Goal: Transaction & Acquisition: Purchase product/service

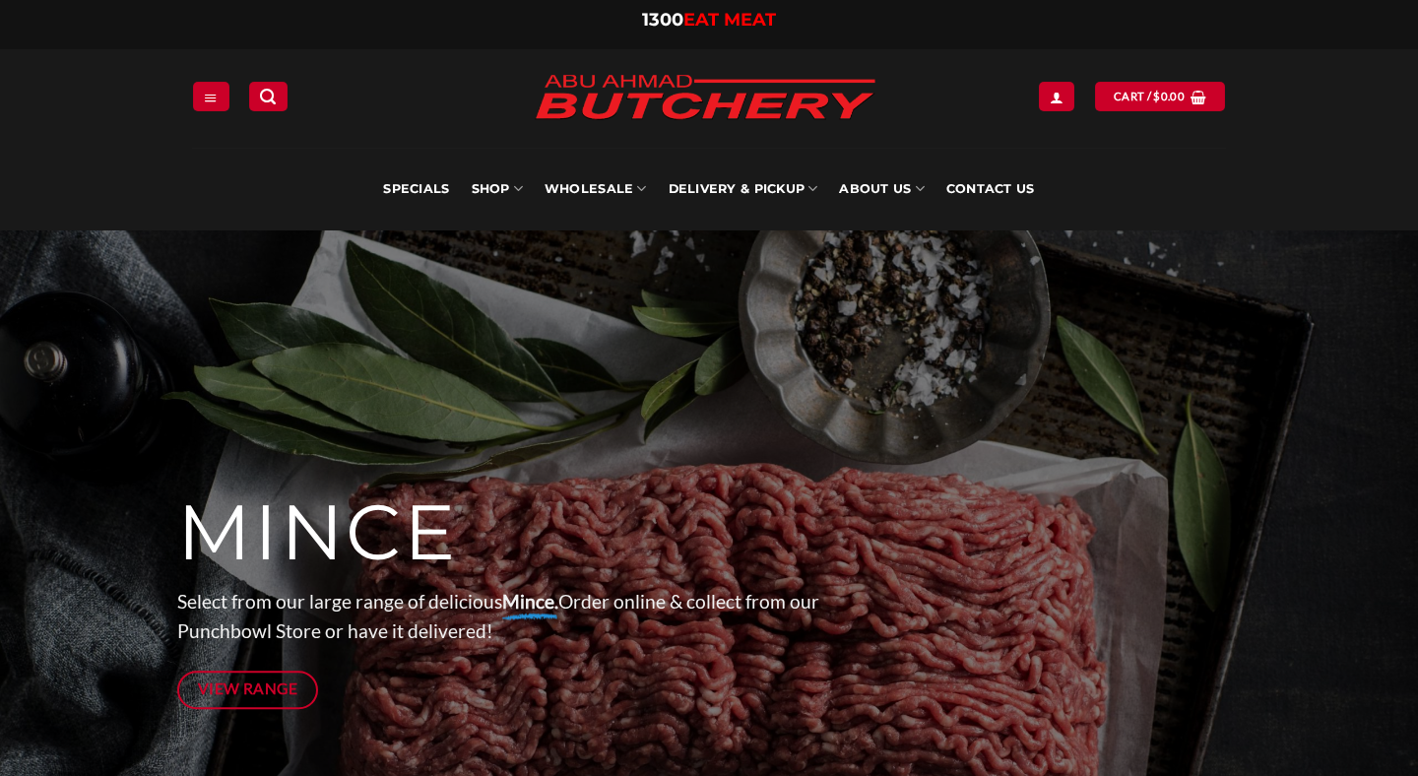
click at [737, 191] on link "Delivery & Pickup" at bounding box center [744, 189] width 150 height 83
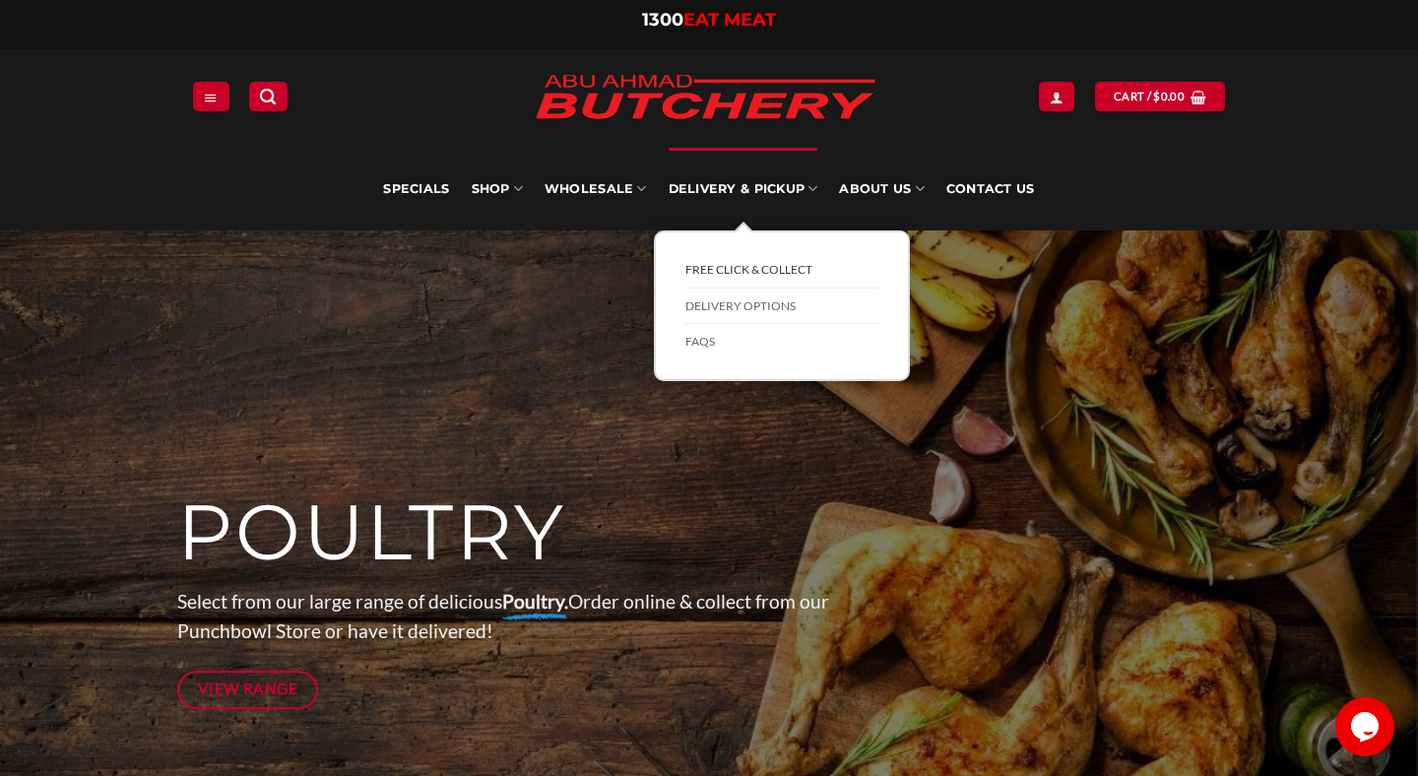
click at [766, 281] on link "FREE Click & Collect" at bounding box center [782, 270] width 193 height 36
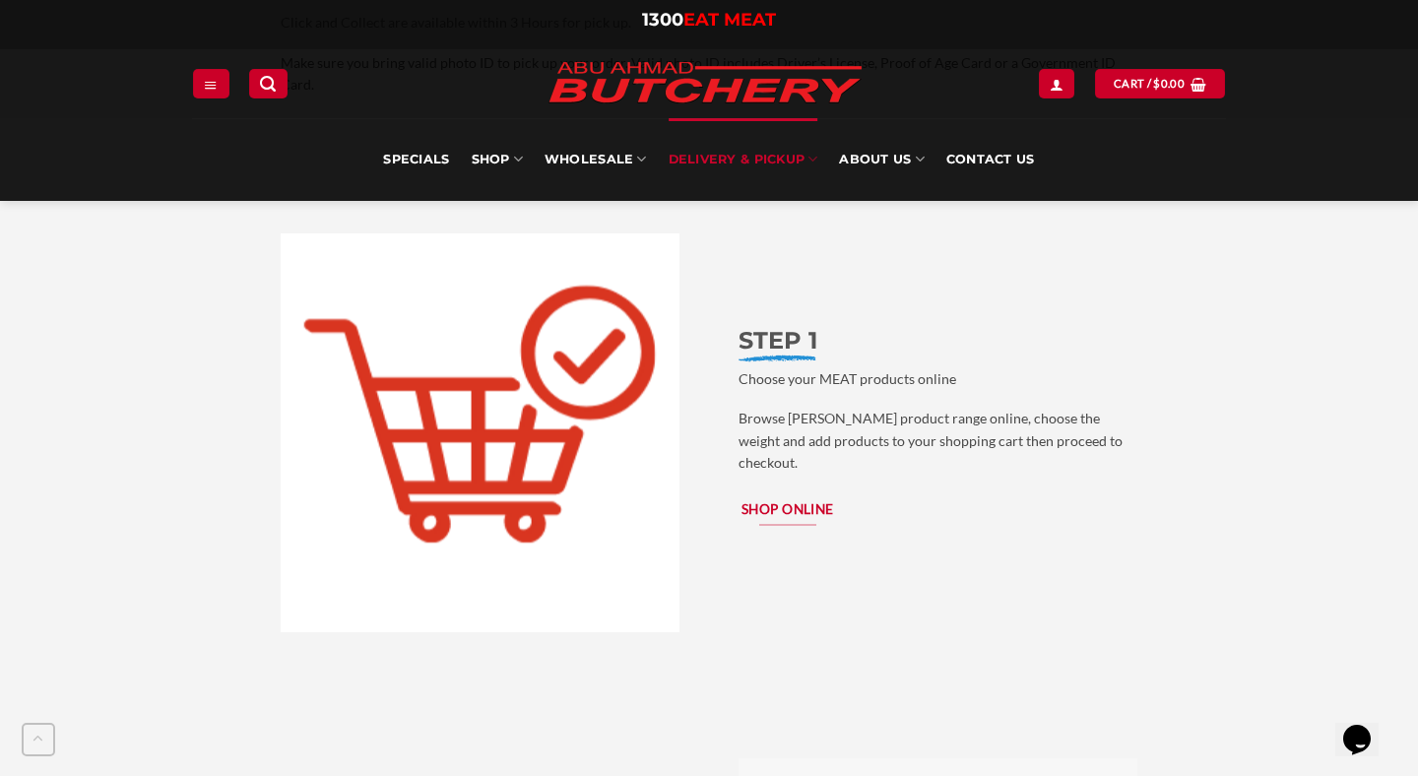
scroll to position [1978, 0]
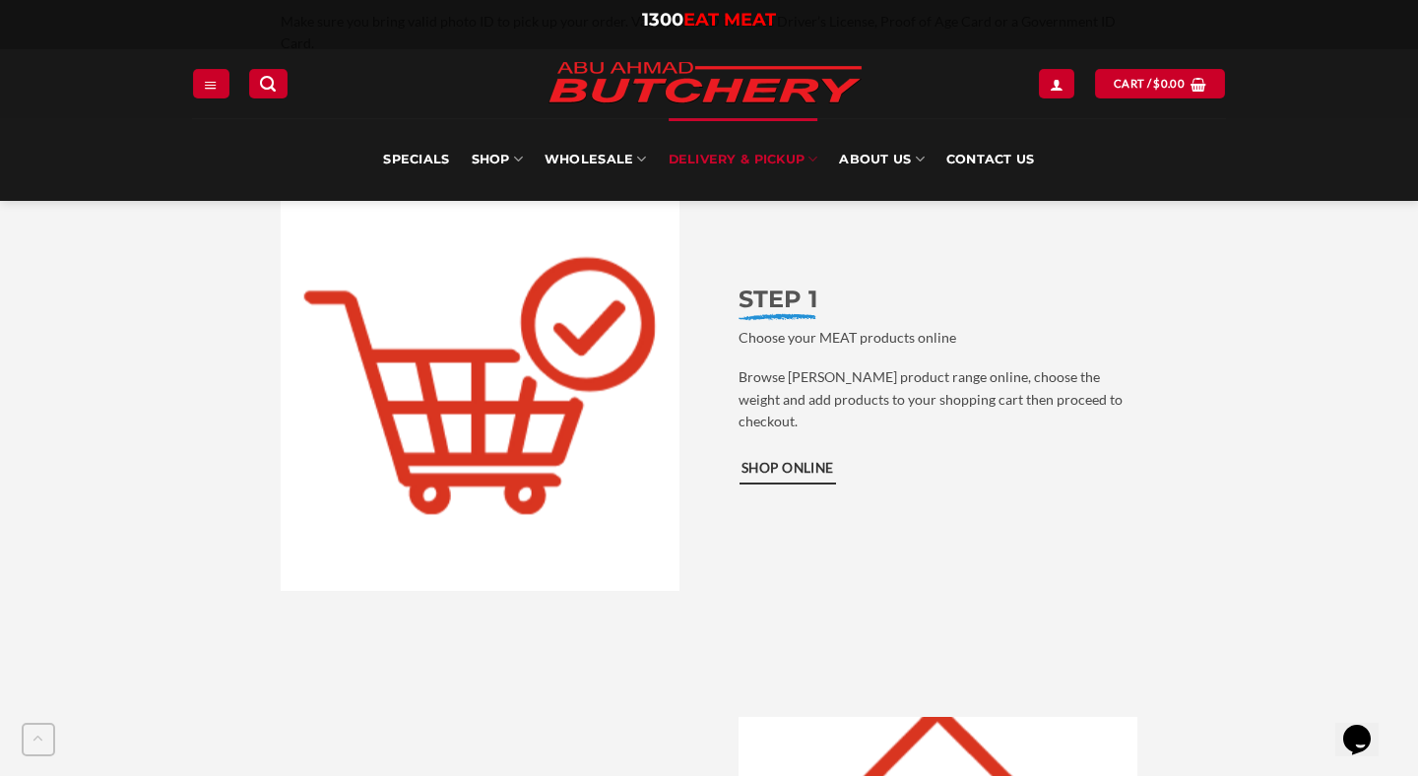
click at [792, 458] on span "Shop Online" at bounding box center [788, 469] width 93 height 22
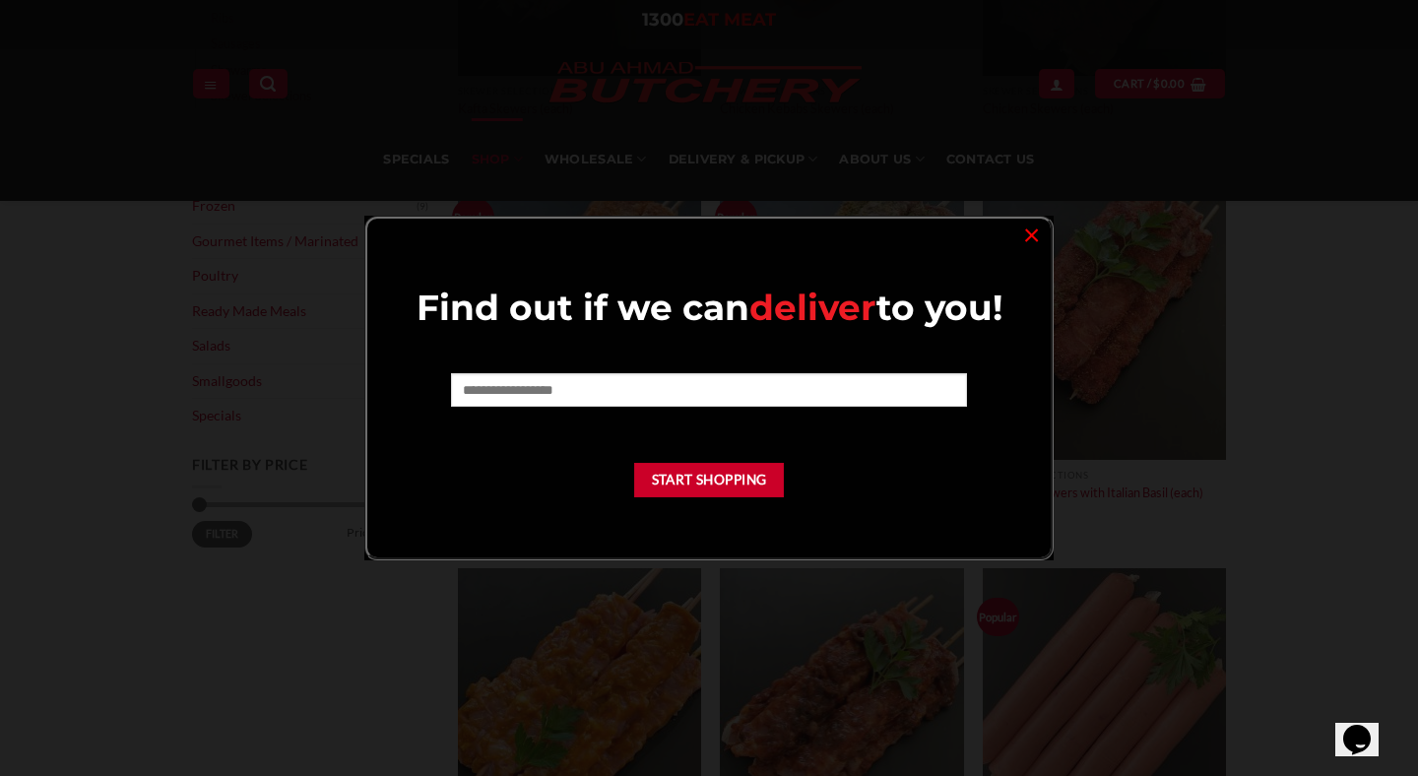
scroll to position [544, 0]
click at [1025, 237] on link "×" at bounding box center [1031, 234] width 29 height 27
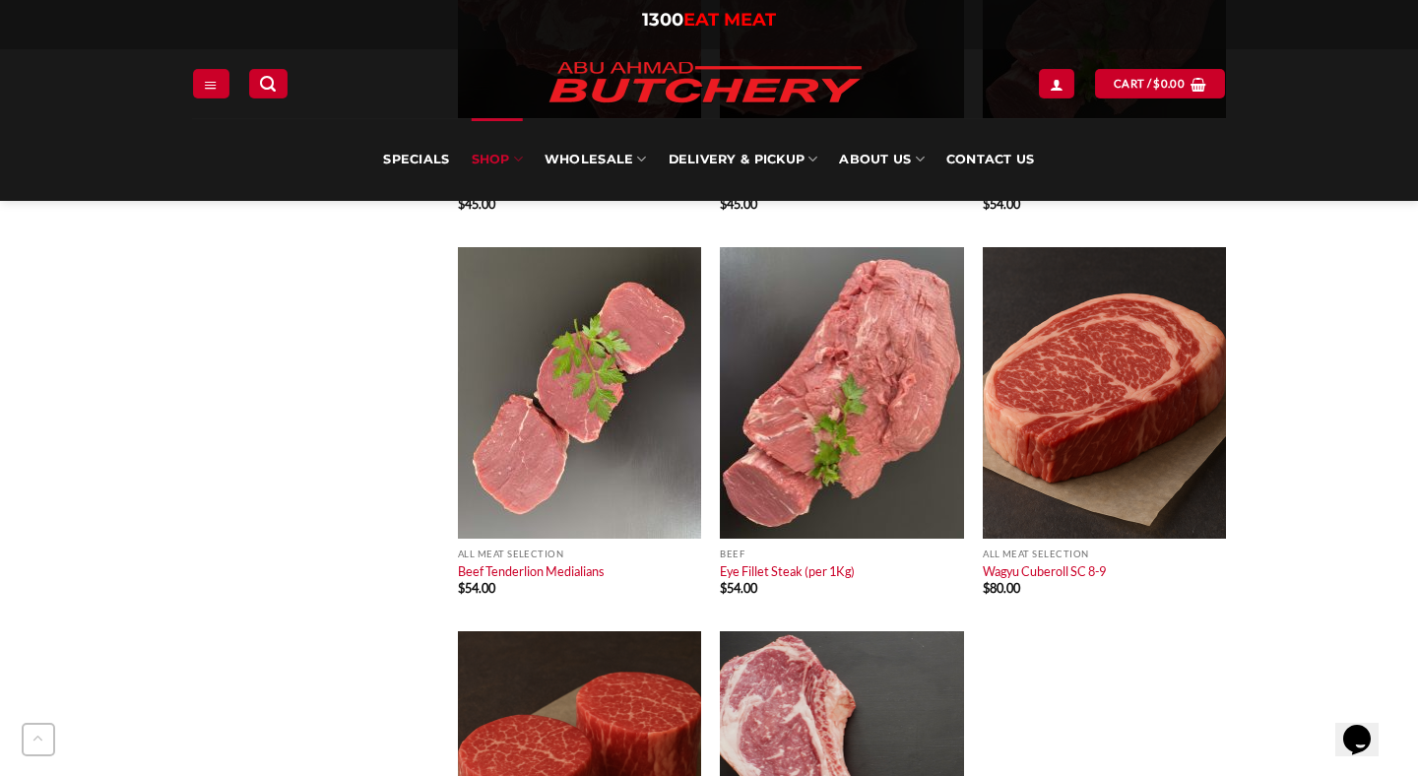
scroll to position [9000, 0]
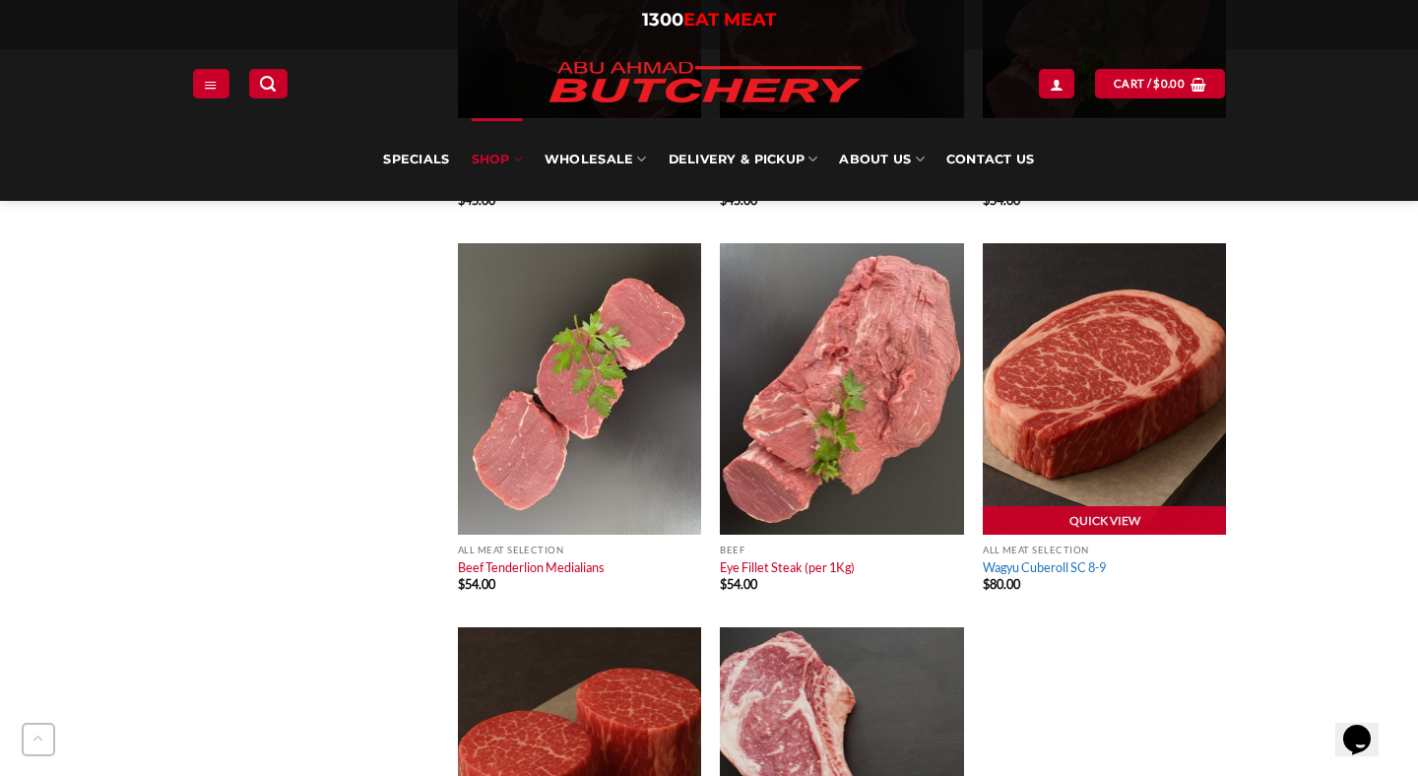
click at [1018, 567] on link "Wagyu Cuberoll SC 8-9" at bounding box center [1044, 567] width 123 height 16
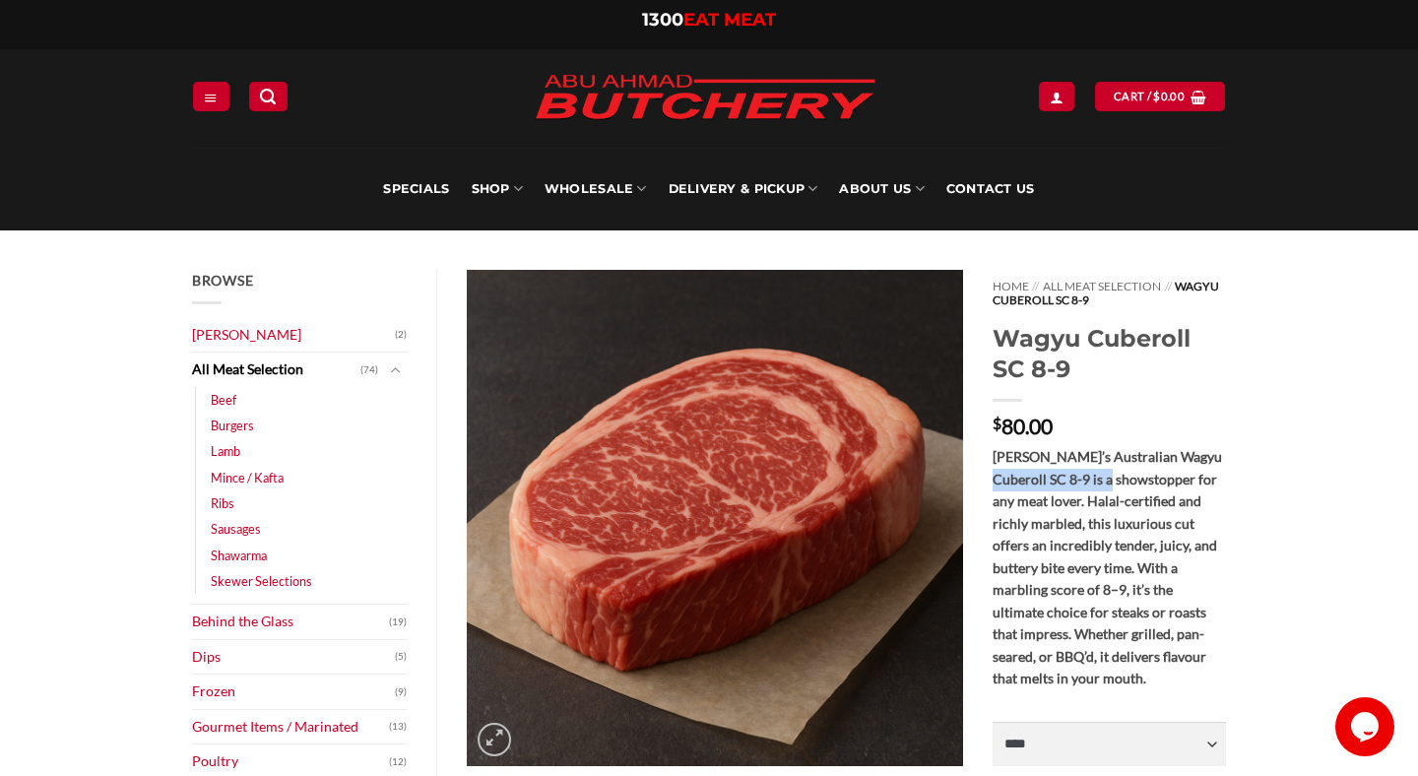
drag, startPoint x: 995, startPoint y: 475, endPoint x: 1135, endPoint y: 479, distance: 139.9
click at [1135, 479] on strong "[PERSON_NAME]’s Australian Wagyu Cuberoll SC 8-9 is a showstopper for any meat …" at bounding box center [1107, 567] width 229 height 238
click at [411, 195] on link "Specials" at bounding box center [416, 189] width 66 height 83
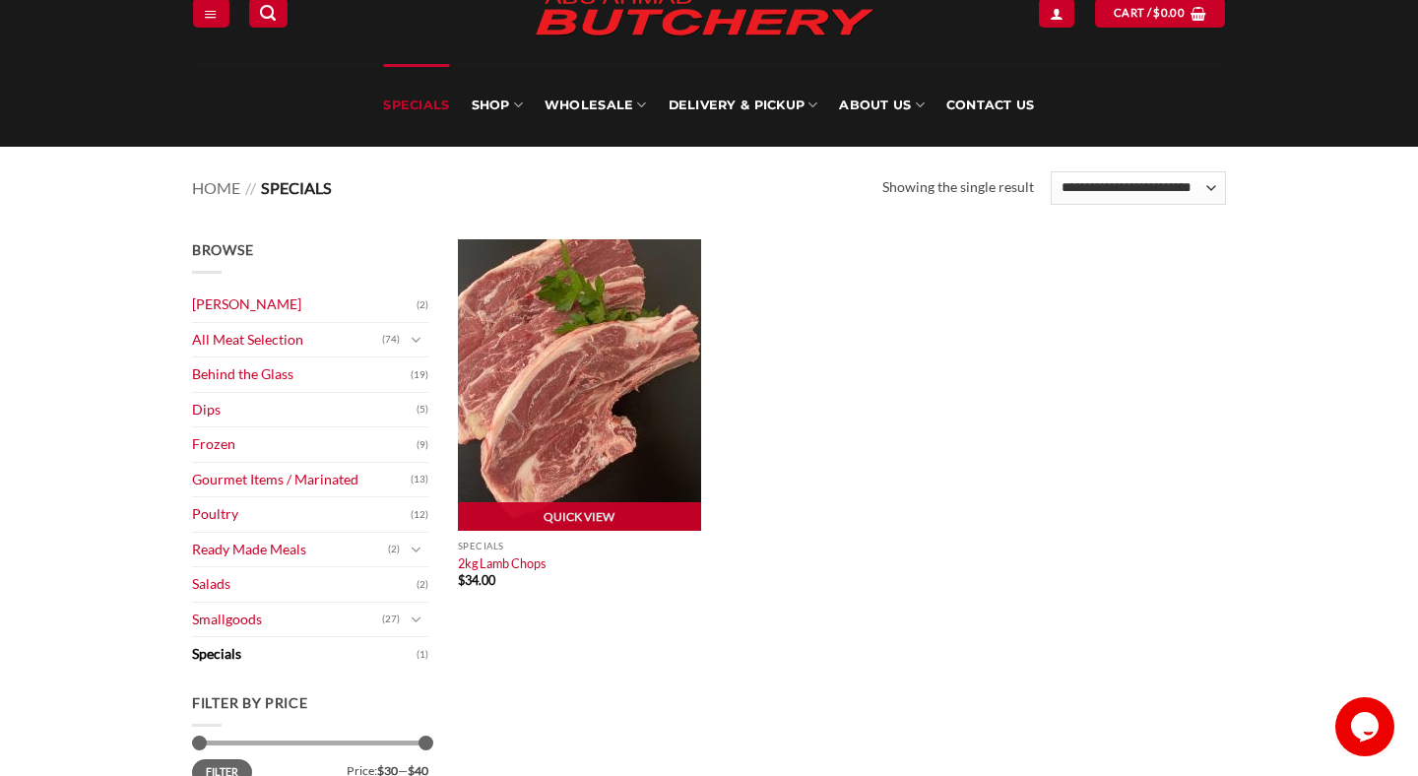
scroll to position [87, 0]
